Goal: Task Accomplishment & Management: Manage account settings

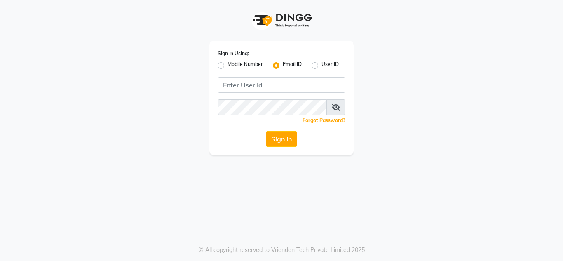
click at [265, 84] on input "Username" at bounding box center [281, 85] width 128 height 16
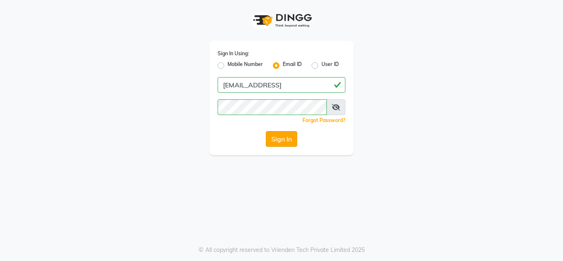
click at [278, 142] on button "Sign In" at bounding box center [281, 139] width 31 height 16
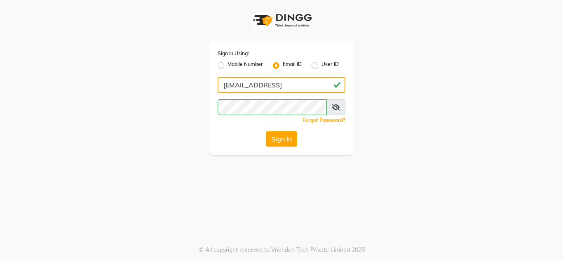
click at [295, 84] on input "[EMAIL_ADDRESS]" at bounding box center [281, 85] width 128 height 16
type input "[EMAIL_ADDRESS][DOMAIN_NAME]"
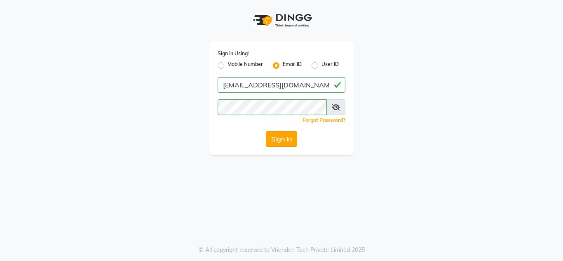
click at [279, 133] on button "Sign In" at bounding box center [281, 139] width 31 height 16
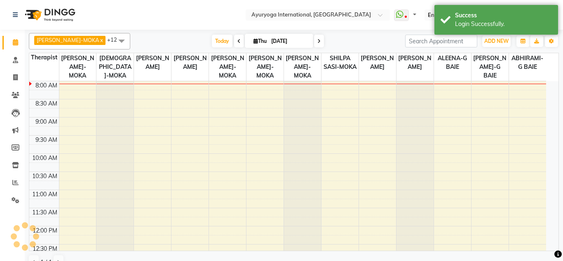
select select "en"
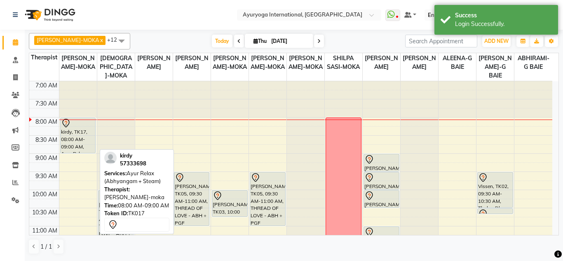
click at [87, 136] on div "kirdy, TK17, 08:00 AM-09:00 AM, Ayur Relax (Abhyangam + Steam)" at bounding box center [78, 135] width 35 height 35
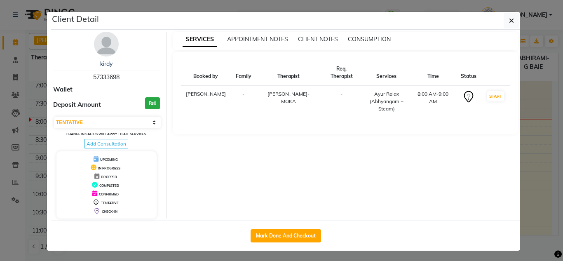
click at [87, 136] on div "kirdy 57333698 Wallet Deposit Amount ₨0 Select IN SERVICE CONFIRMED TENTATIVE C…" at bounding box center [106, 125] width 119 height 187
click at [99, 124] on select "Select IN SERVICE CONFIRMED TENTATIVE CHECK IN MARK DONE DROPPED UPCOMING" at bounding box center [107, 123] width 107 height 12
select select "3"
click at [54, 117] on select "Select IN SERVICE CONFIRMED TENTATIVE CHECK IN MARK DONE DROPPED UPCOMING" at bounding box center [107, 123] width 107 height 12
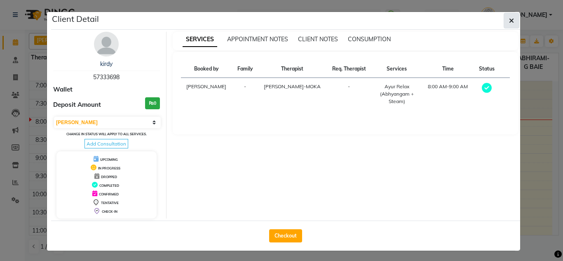
click at [504, 27] on button "button" at bounding box center [511, 21] width 16 height 16
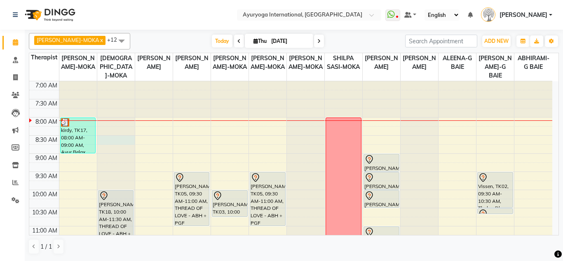
click at [98, 81] on div at bounding box center [115, 81] width 37 height 0
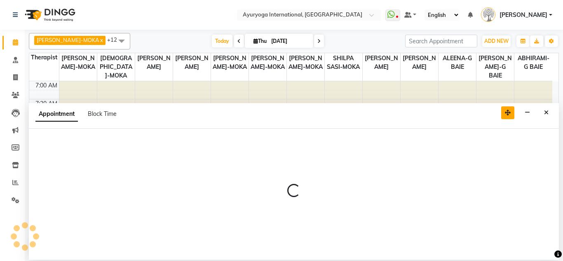
select select "36053"
select select "510"
select select "tentative"
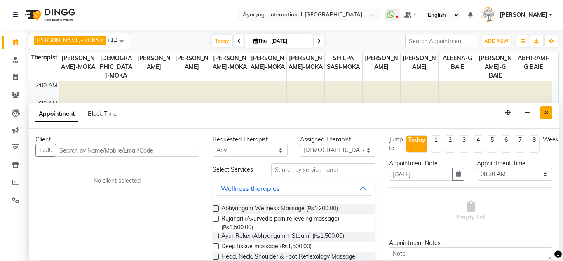
click at [544, 110] on icon "Close" at bounding box center [546, 113] width 5 height 6
click at [544, 110] on div at bounding box center [533, 99] width 38 height 36
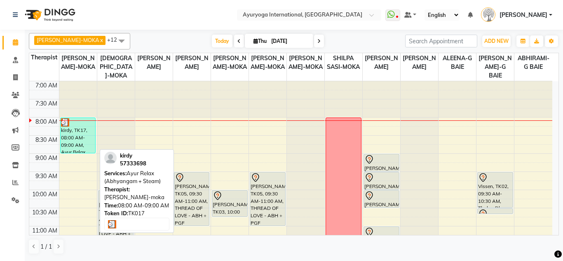
click at [75, 136] on div "kirdy, TK17, 08:00 AM-09:00 AM, Ayur Relax (Abhyangam + Steam)" at bounding box center [78, 135] width 35 height 35
select select "3"
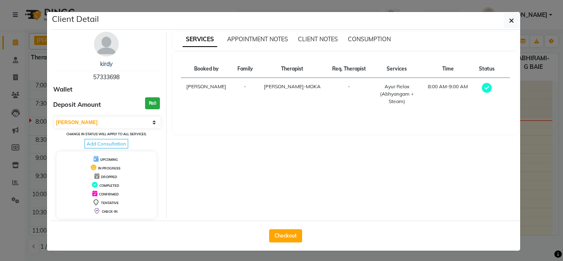
click at [504, 18] on button "button" at bounding box center [511, 21] width 16 height 16
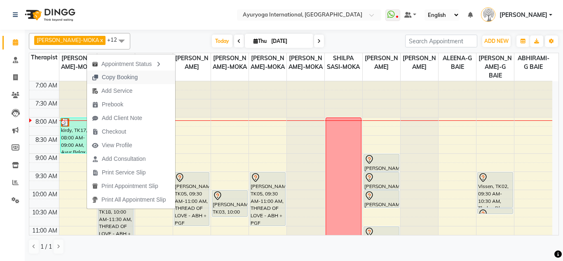
click at [124, 79] on span "Copy Booking" at bounding box center [120, 77] width 36 height 9
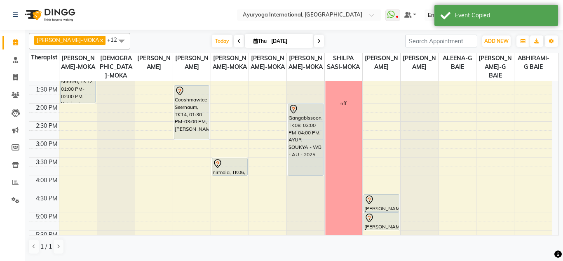
scroll to position [288, 0]
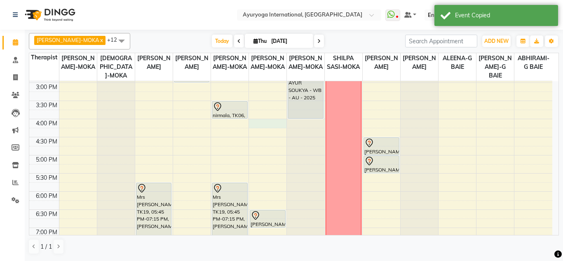
click at [263, 121] on div "7:00 AM 7:30 AM 8:00 AM 8:30 AM 9:00 AM 9:30 AM 10:00 AM 10:30 AM 11:00 AM 11:3…" at bounding box center [290, 46] width 523 height 507
select select "36055"
select select "960"
select select "tentative"
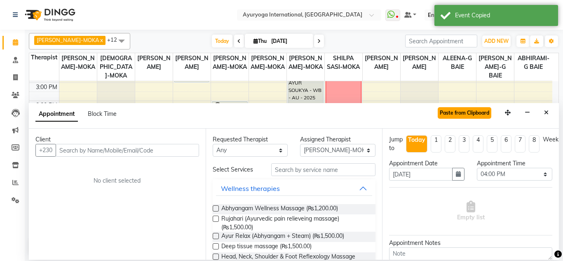
click at [462, 110] on button "Paste from Clipboard" at bounding box center [464, 113] width 54 height 12
select select
select select "1144"
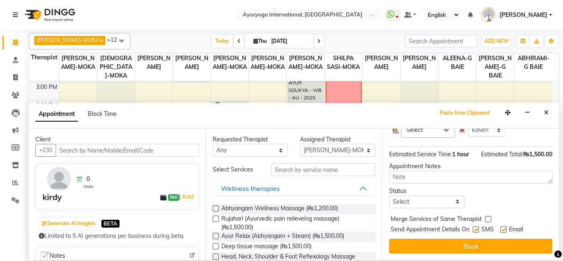
scroll to position [116, 0]
click at [451, 196] on select "Select TENTATIVE CONFIRM CHECK-IN UPCOMING" at bounding box center [426, 201] width 75 height 13
select select "tentative"
click at [389, 195] on select "Select TENTATIVE CONFIRM CHECK-IN UPCOMING" at bounding box center [426, 201] width 75 height 13
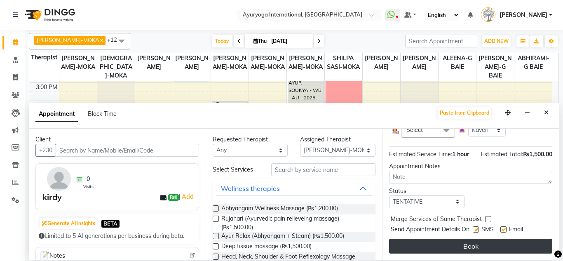
click at [468, 238] on button "Book" at bounding box center [470, 245] width 163 height 15
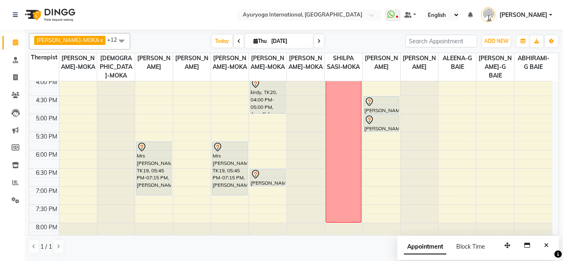
scroll to position [353, 0]
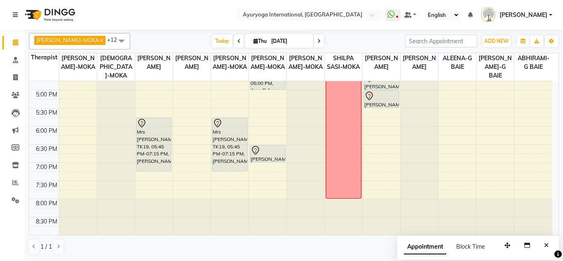
click at [269, 43] on input "[DATE]" at bounding box center [289, 41] width 41 height 12
select select "9"
select select "2025"
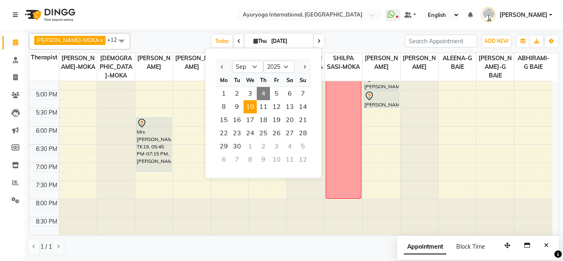
click at [244, 107] on div "8 9 10 11 12 13 14" at bounding box center [263, 106] width 96 height 13
click at [244, 107] on span "10" at bounding box center [249, 106] width 13 height 13
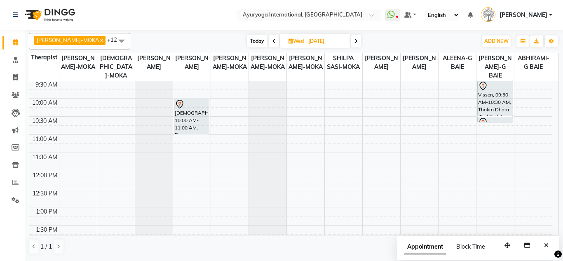
scroll to position [41, 0]
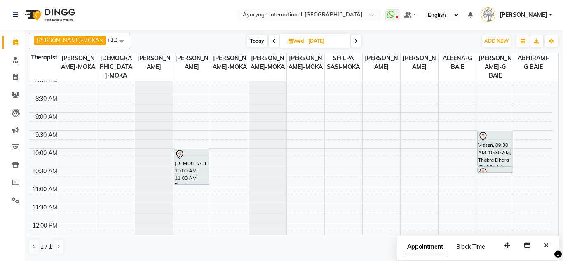
drag, startPoint x: 7, startPoint y: 52, endPoint x: 245, endPoint y: 37, distance: 238.5
click at [247, 37] on span "Today" at bounding box center [257, 41] width 21 height 13
type input "[DATE]"
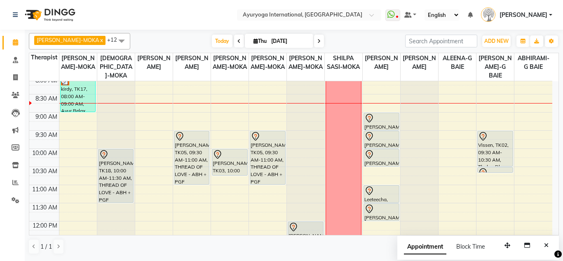
click at [544, 11] on span "[PERSON_NAME]" at bounding box center [523, 15] width 48 height 9
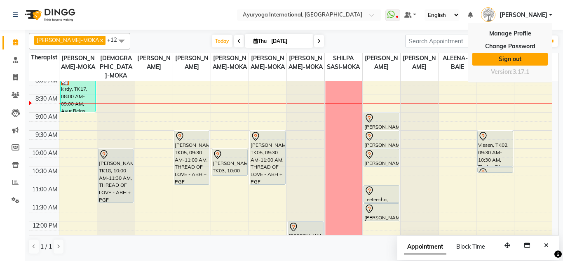
click at [501, 54] on link "Sign out" at bounding box center [509, 59] width 75 height 13
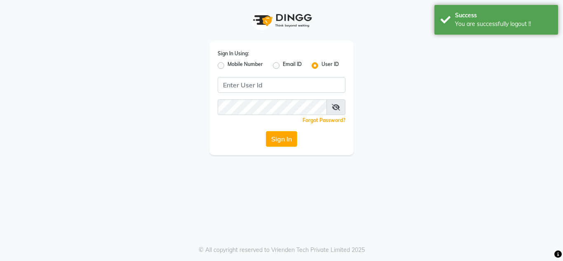
click at [224, 64] on div "Mobile Number" at bounding box center [239, 66] width 45 height 10
click at [227, 68] on label "Mobile Number" at bounding box center [244, 66] width 35 height 10
click at [227, 66] on input "Mobile Number" at bounding box center [229, 63] width 5 height 5
radio input "true"
radio input "false"
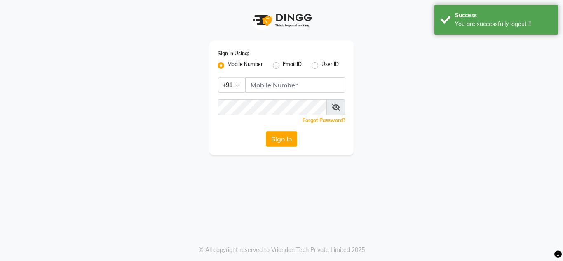
click at [242, 86] on span at bounding box center [240, 87] width 10 height 9
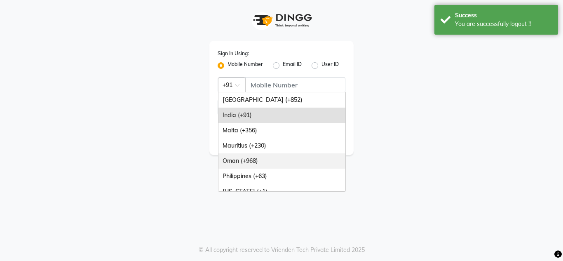
scroll to position [82, 0]
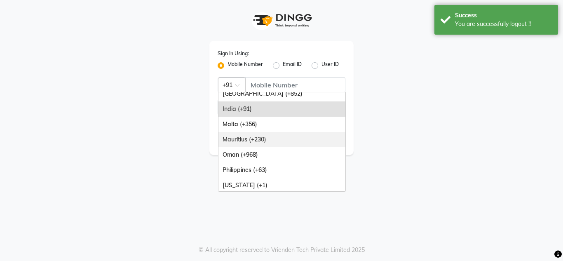
click at [287, 139] on div "Mauritius (+230)" at bounding box center [281, 139] width 127 height 15
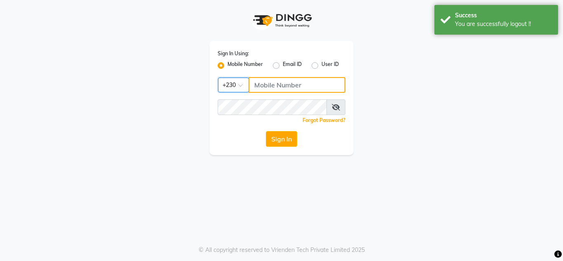
click at [287, 86] on input "Username" at bounding box center [296, 85] width 97 height 16
type input "59282313"
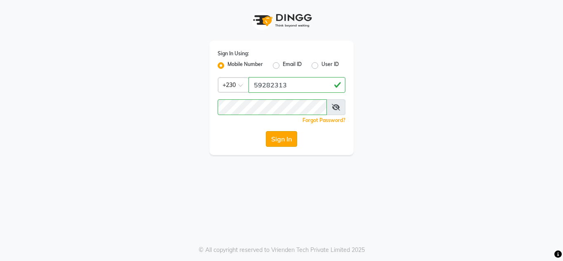
click at [288, 142] on button "Sign In" at bounding box center [281, 139] width 31 height 16
